Goal: Task Accomplishment & Management: Use online tool/utility

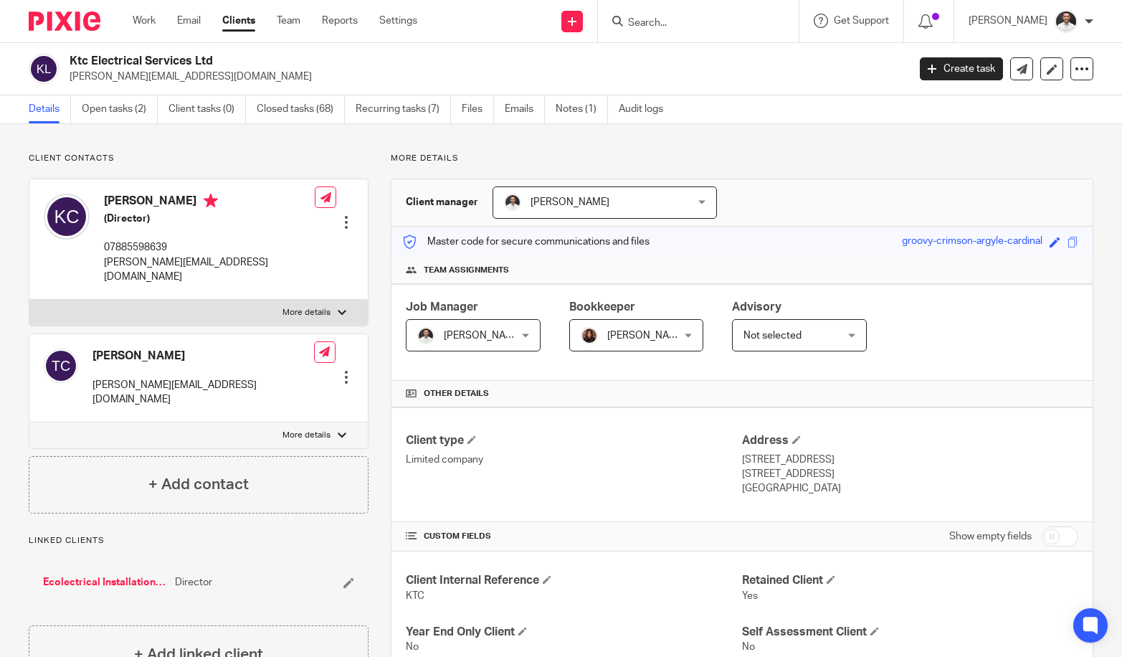
click at [684, 27] on input "Search" at bounding box center [691, 23] width 129 height 13
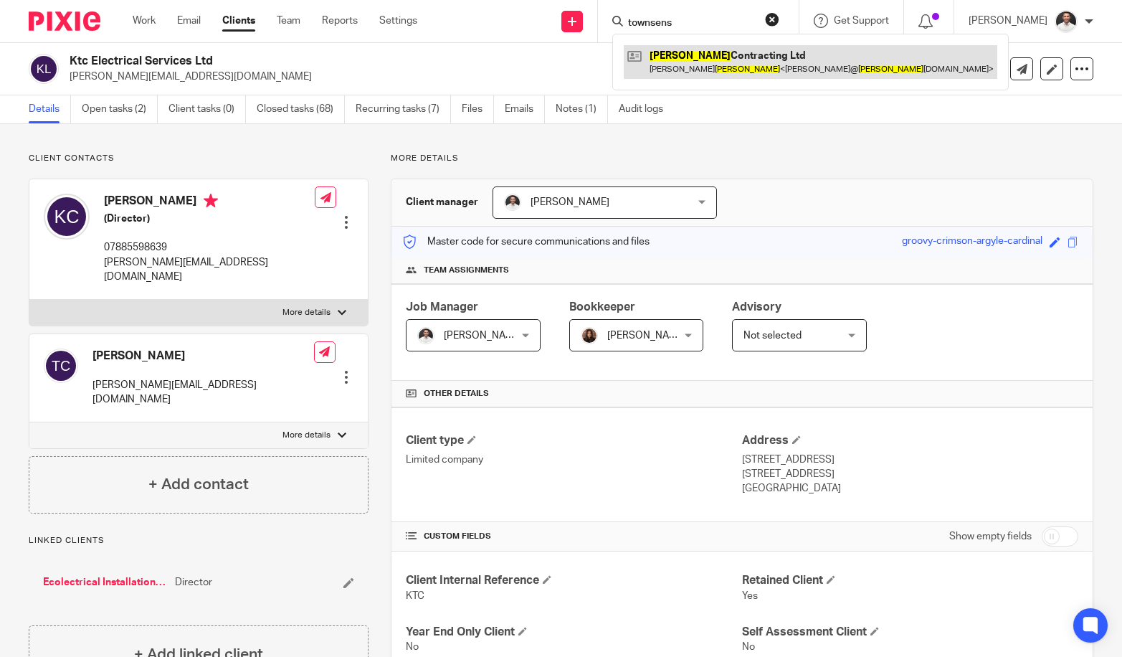
type input "townsens"
click at [679, 55] on link at bounding box center [811, 61] width 374 height 33
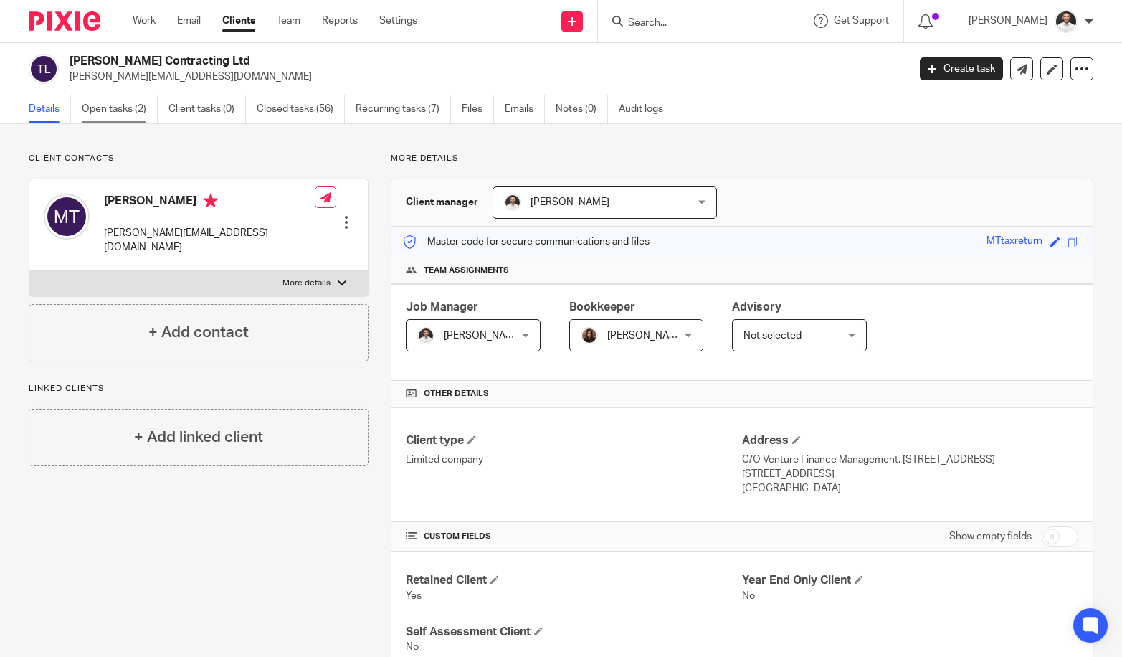
click at [119, 105] on link "Open tasks (2)" at bounding box center [120, 109] width 76 height 28
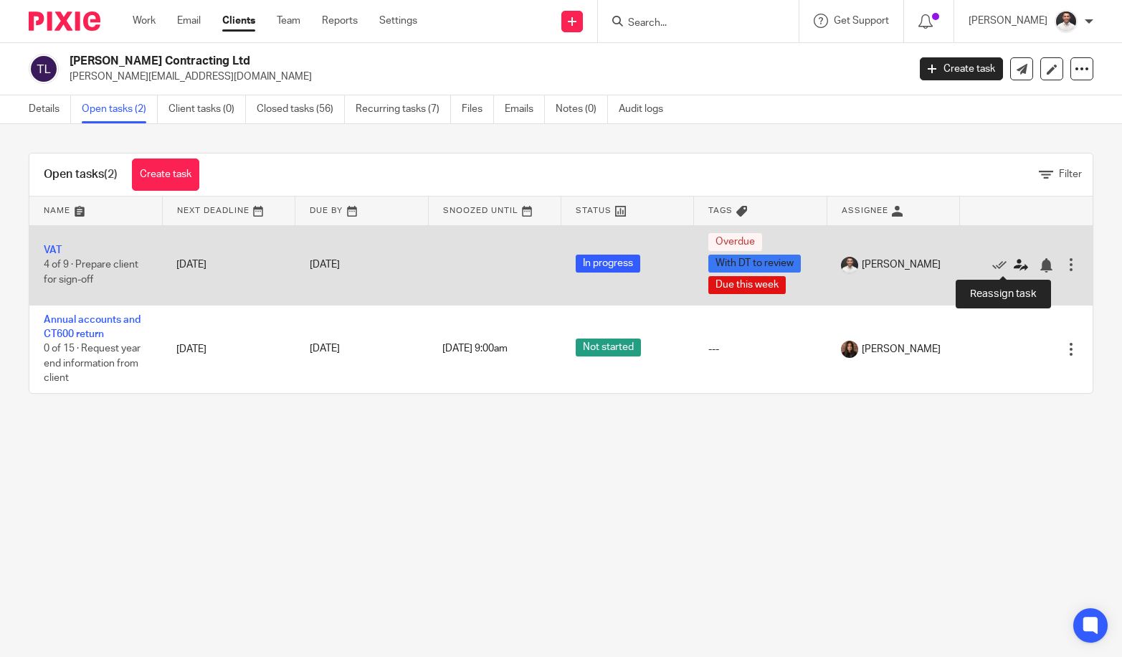
click at [1014, 268] on icon at bounding box center [1021, 265] width 14 height 14
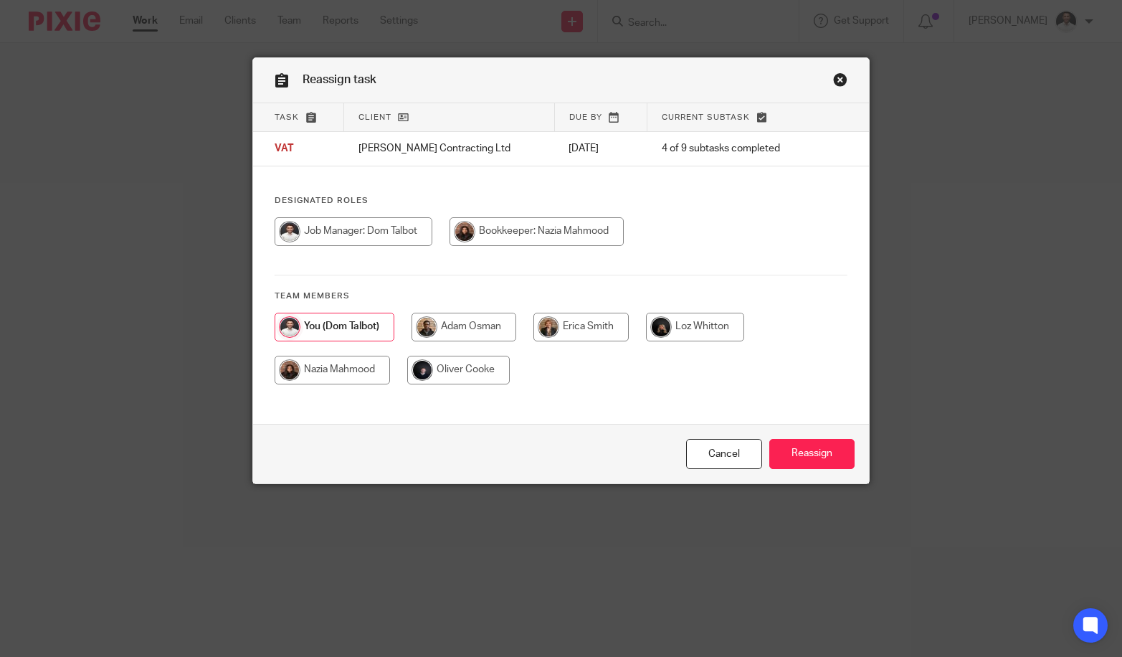
click at [326, 372] on input "radio" at bounding box center [332, 370] width 115 height 29
radio input "true"
click at [785, 450] on input "Reassign" at bounding box center [812, 454] width 85 height 31
